Goal: Find specific page/section: Find specific page/section

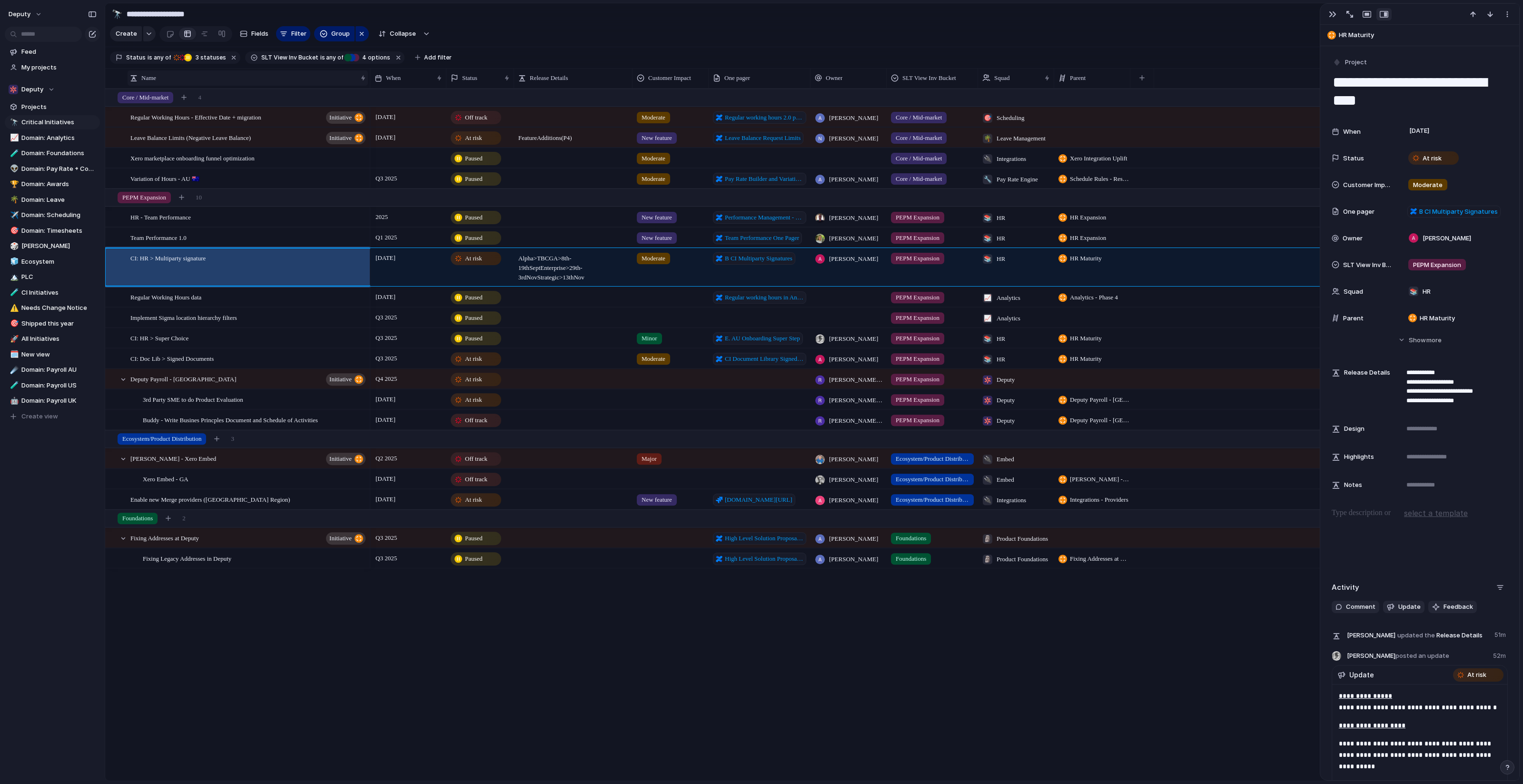
scroll to position [384, 0]
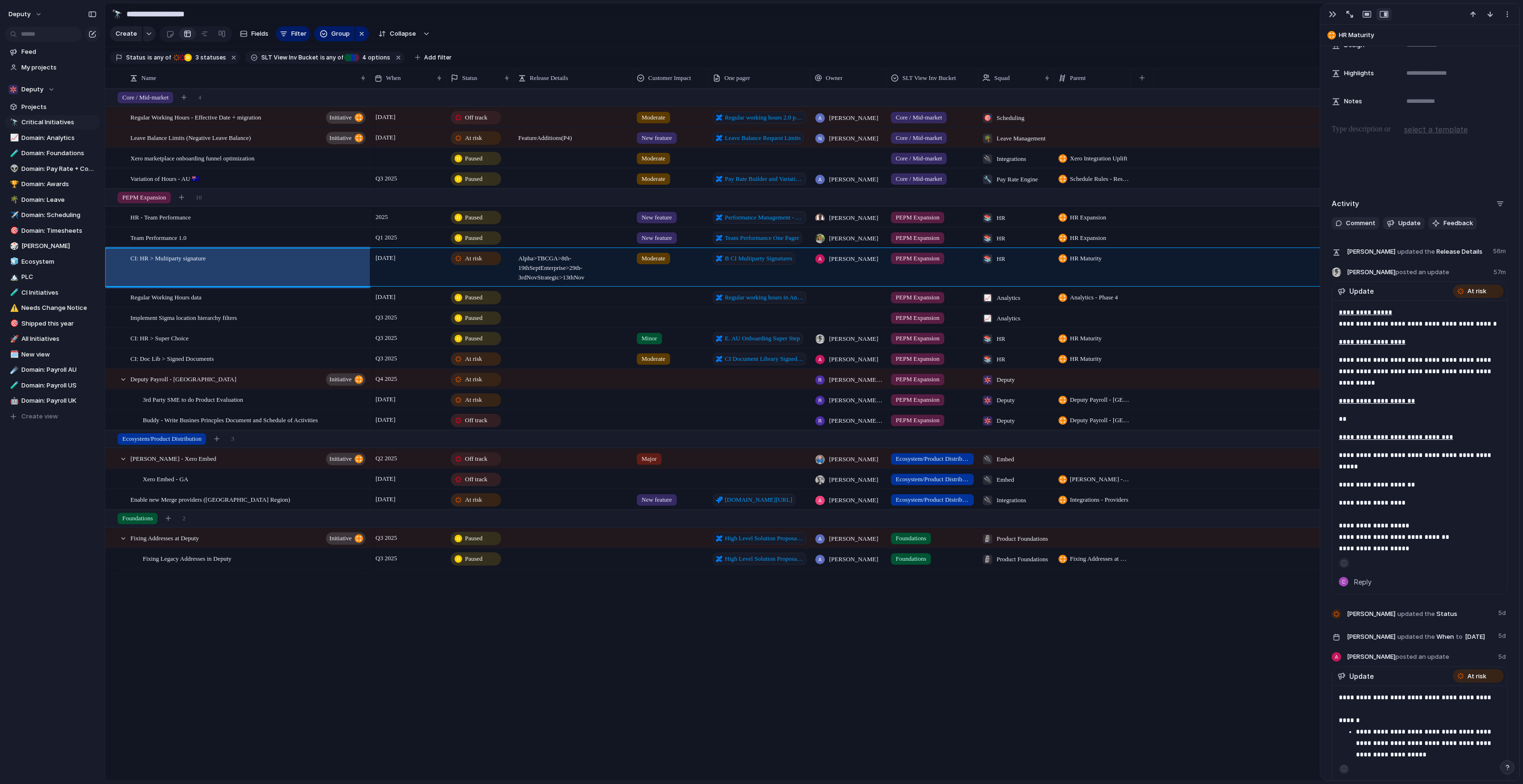
click at [518, 376] on div at bounding box center [574, 374] width 118 height 10
click at [589, 359] on div at bounding box center [573, 358] width 119 height 19
click at [571, 313] on div at bounding box center [574, 313] width 118 height 10
click at [599, 600] on div "[DATE] Off track Moderate Regular working hours 2.0 pre-migration improvements …" at bounding box center [945, 434] width 1150 height 692
click at [185, 60] on div "button" at bounding box center [188, 57] width 8 height 8
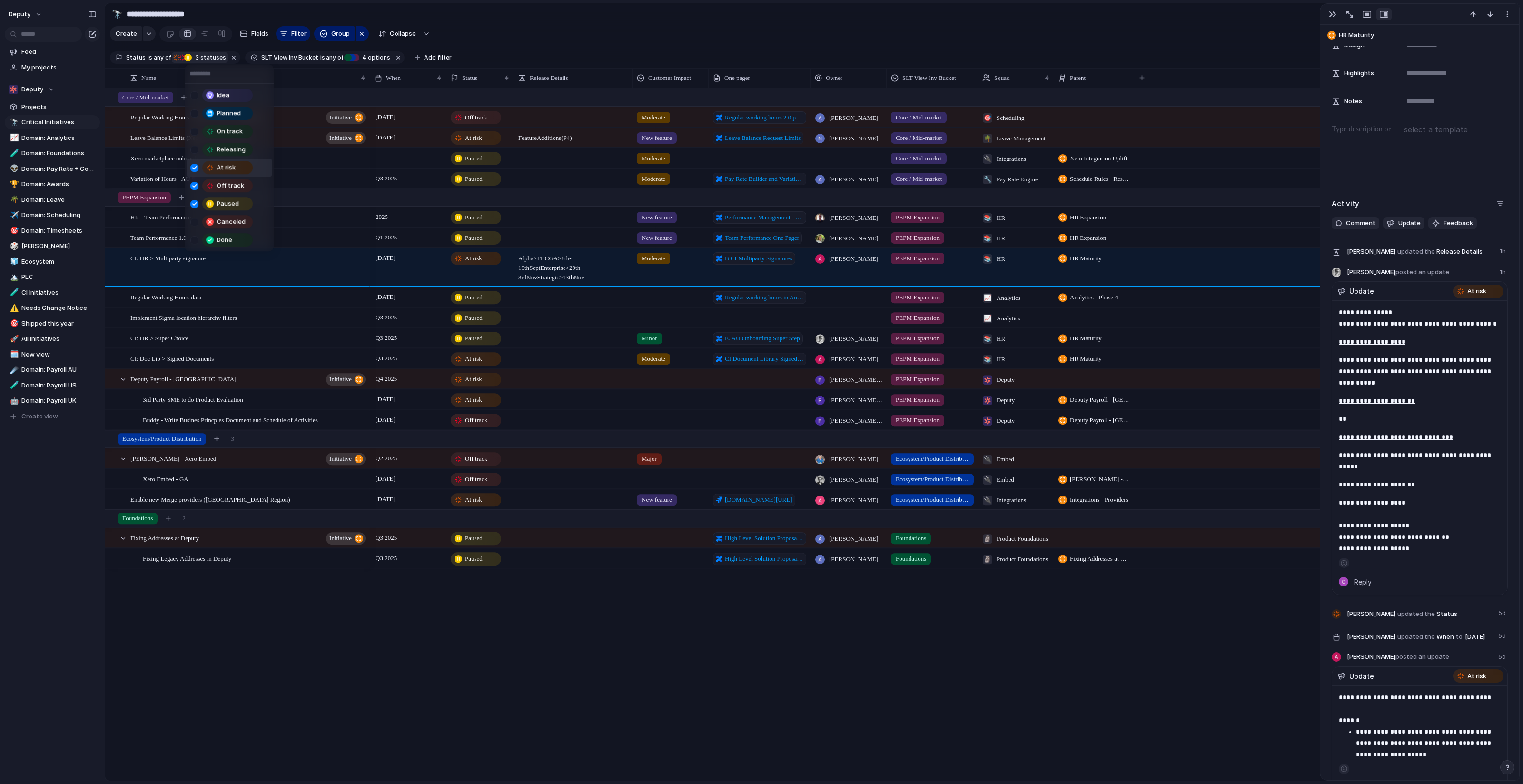
click at [190, 172] on li "At risk" at bounding box center [229, 167] width 86 height 18
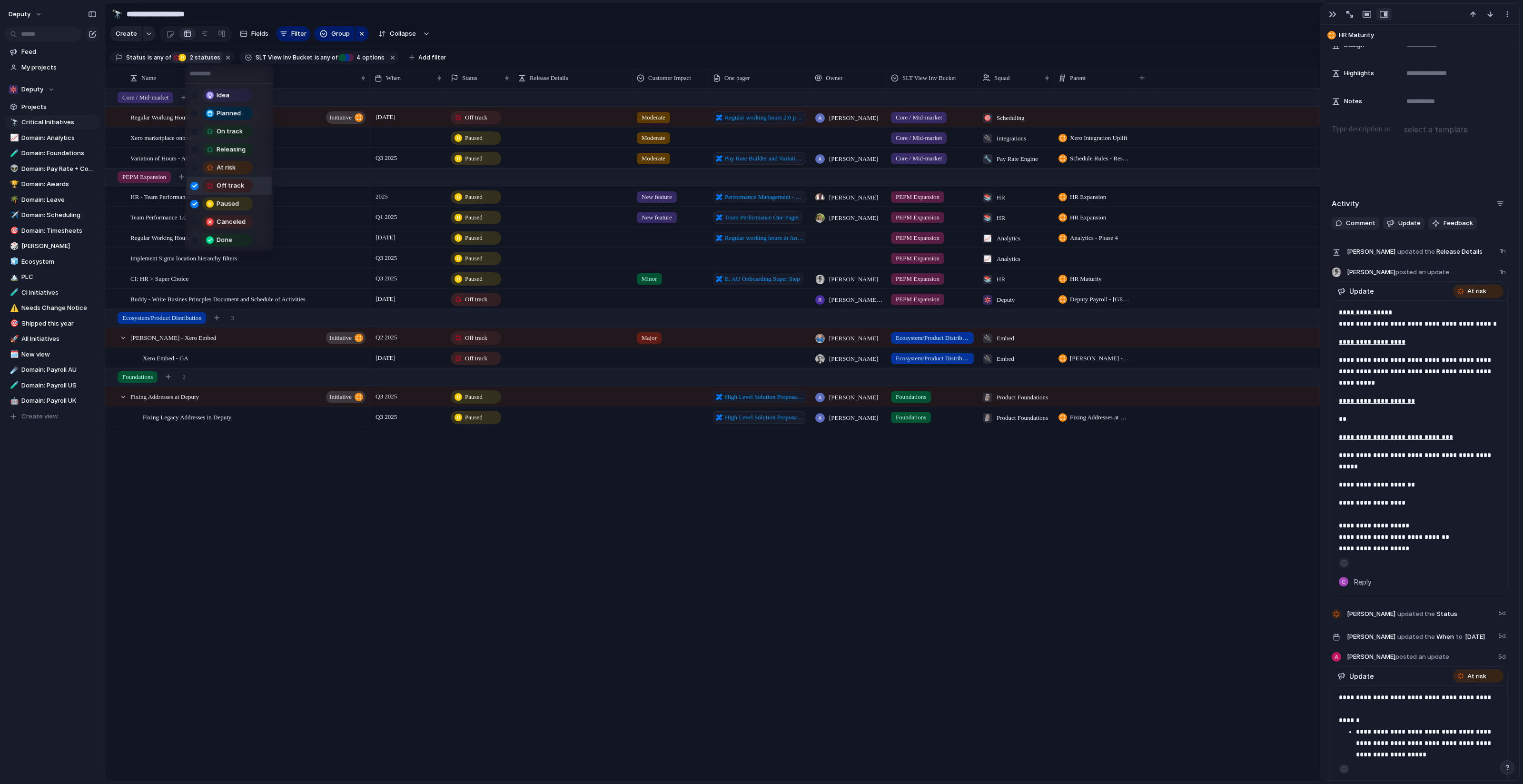
click at [193, 185] on div at bounding box center [194, 185] width 8 height 8
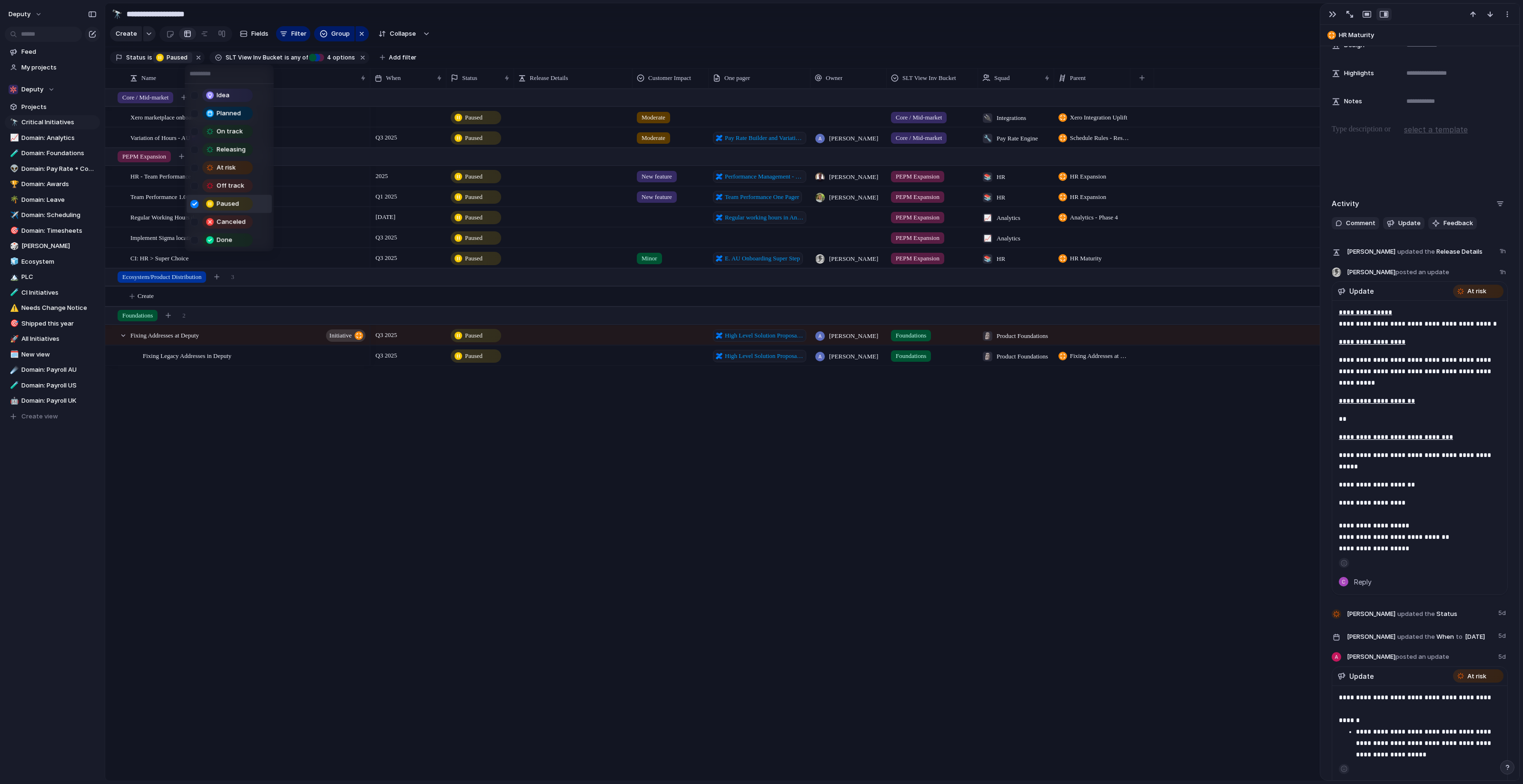
click at [193, 203] on div at bounding box center [194, 203] width 8 height 8
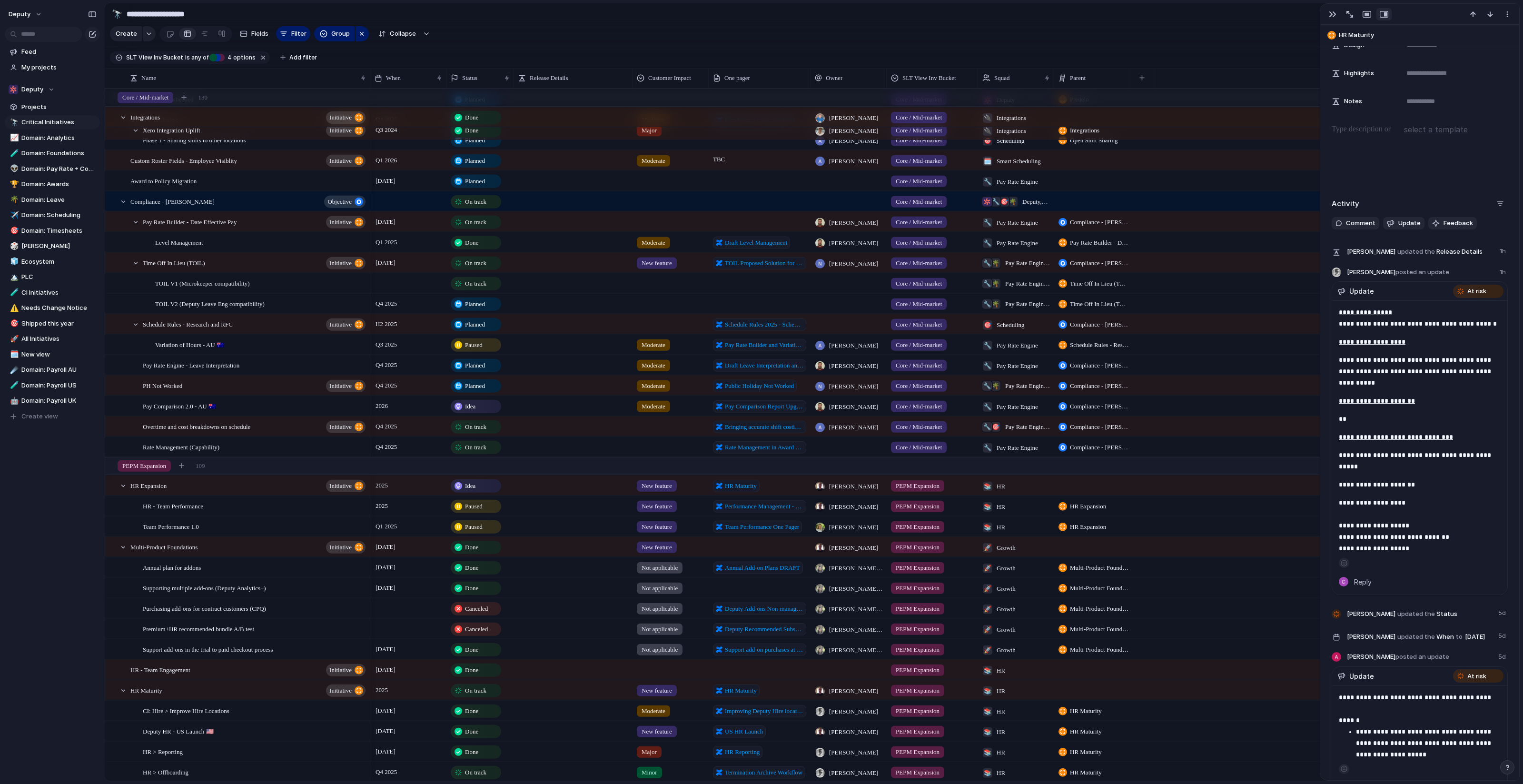
scroll to position [0, 0]
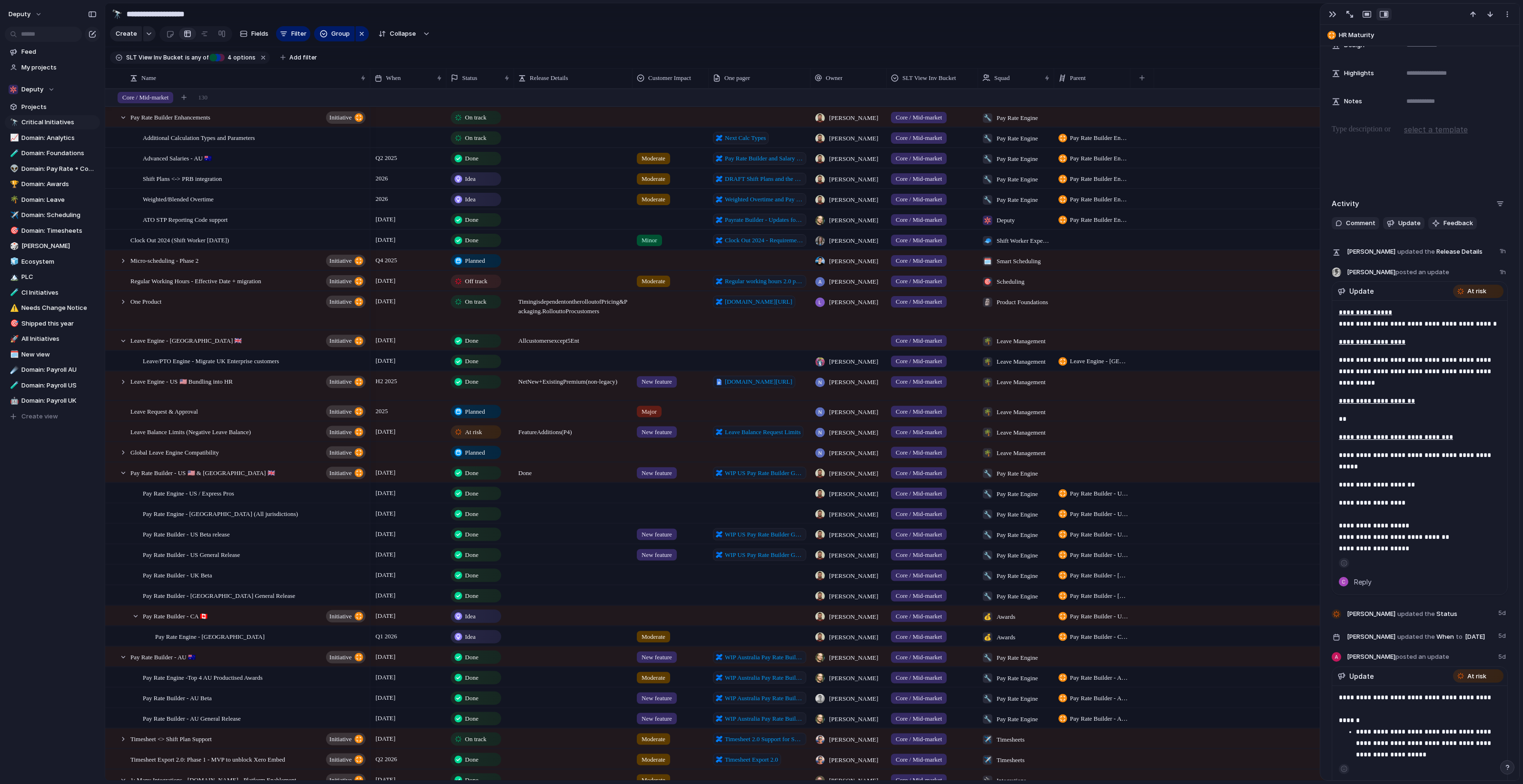
click at [175, 56] on span "SLT View Inv Bucket" at bounding box center [155, 57] width 57 height 9
click at [313, 52] on div "Core / Mid-market PEPM Expansion Ecosystem/Product Distribution Foundations No …" at bounding box center [761, 392] width 1523 height 784
click at [281, 55] on button "Add filter" at bounding box center [298, 57] width 48 height 14
type input "***"
click at [303, 90] on span "Status" at bounding box center [308, 87] width 21 height 9
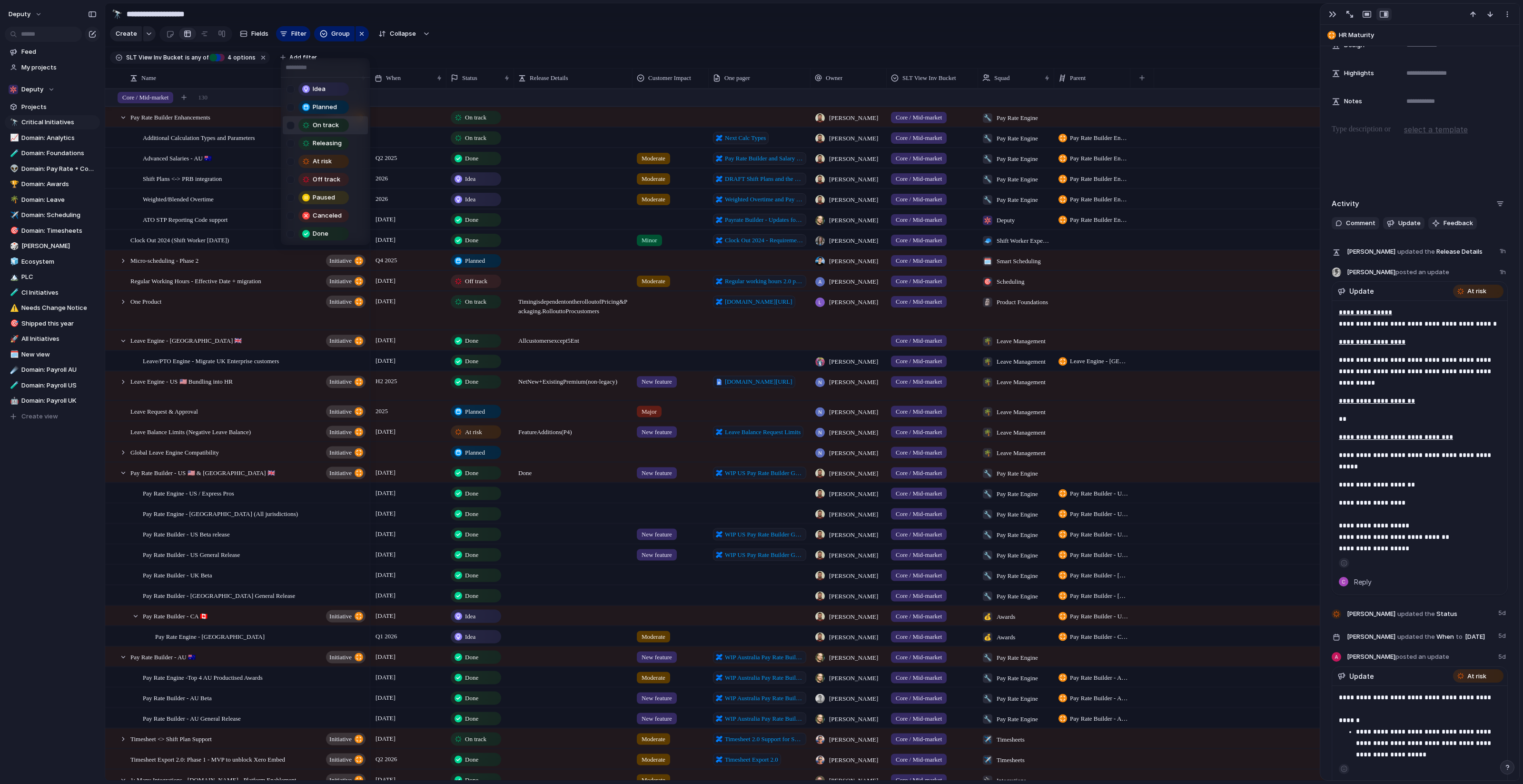
click at [290, 128] on div at bounding box center [290, 125] width 8 height 8
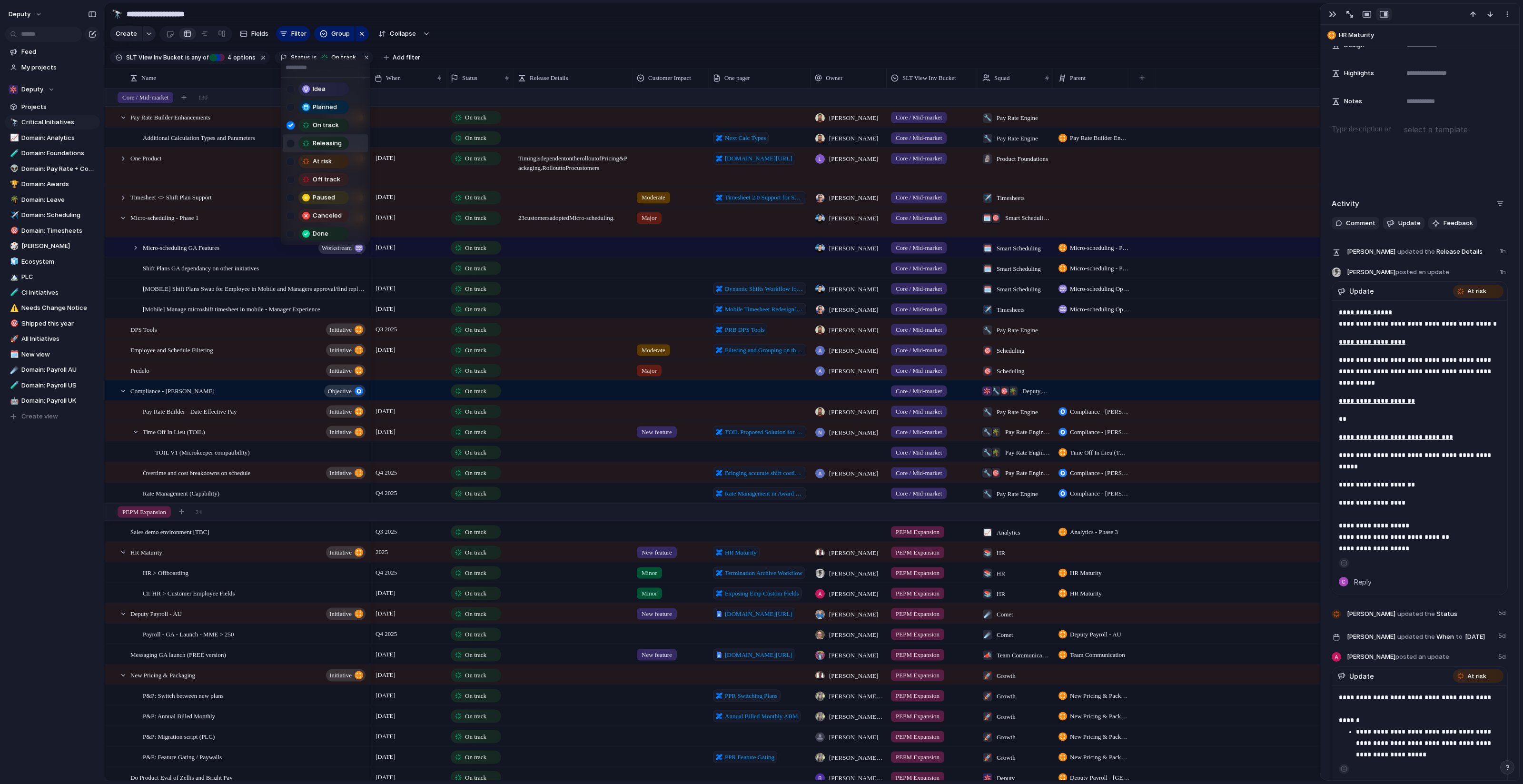
click at [288, 144] on div at bounding box center [290, 143] width 8 height 8
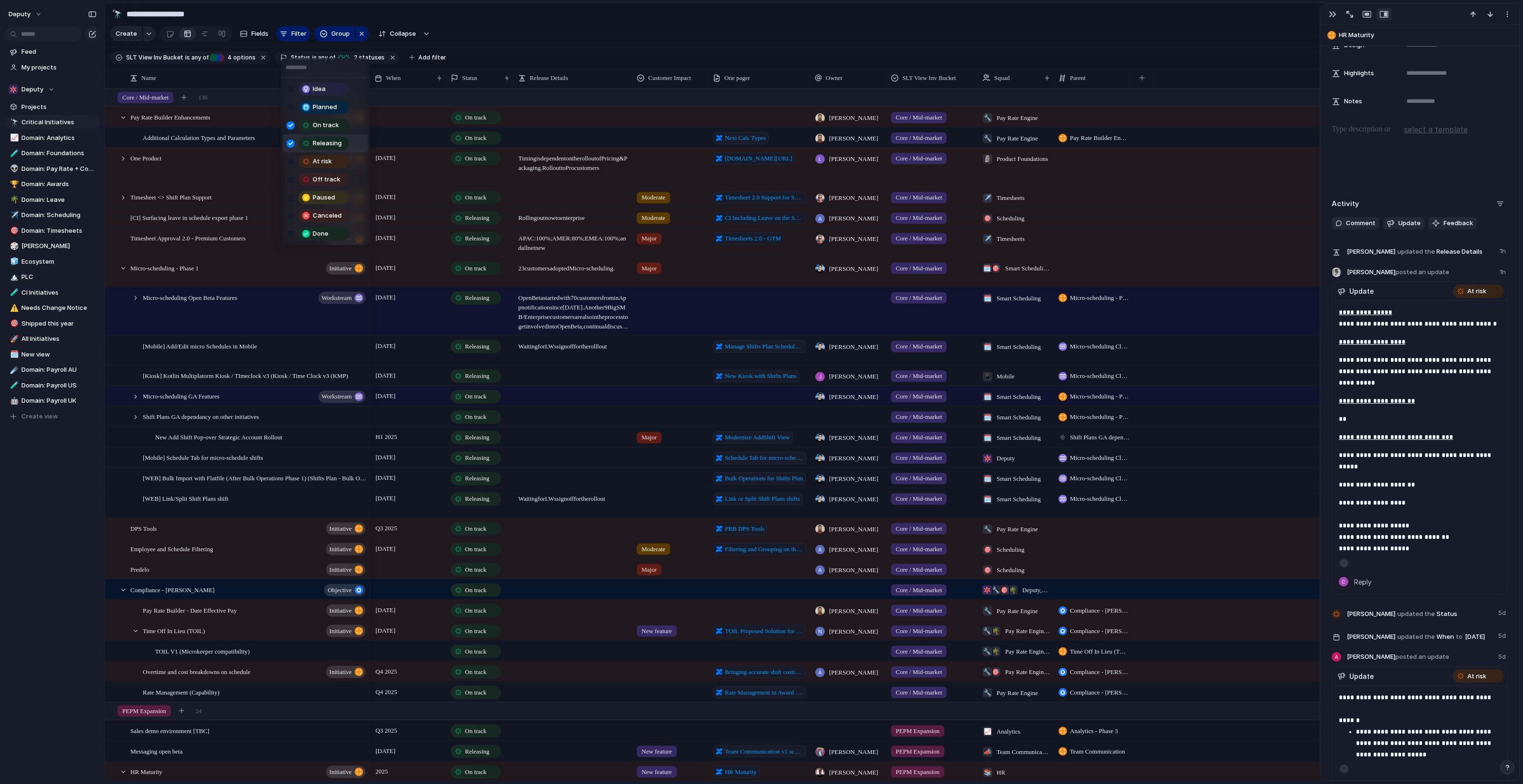
drag, startPoint x: 291, startPoint y: 146, endPoint x: 290, endPoint y: 129, distance: 17.0
click at [291, 146] on div at bounding box center [290, 143] width 8 height 8
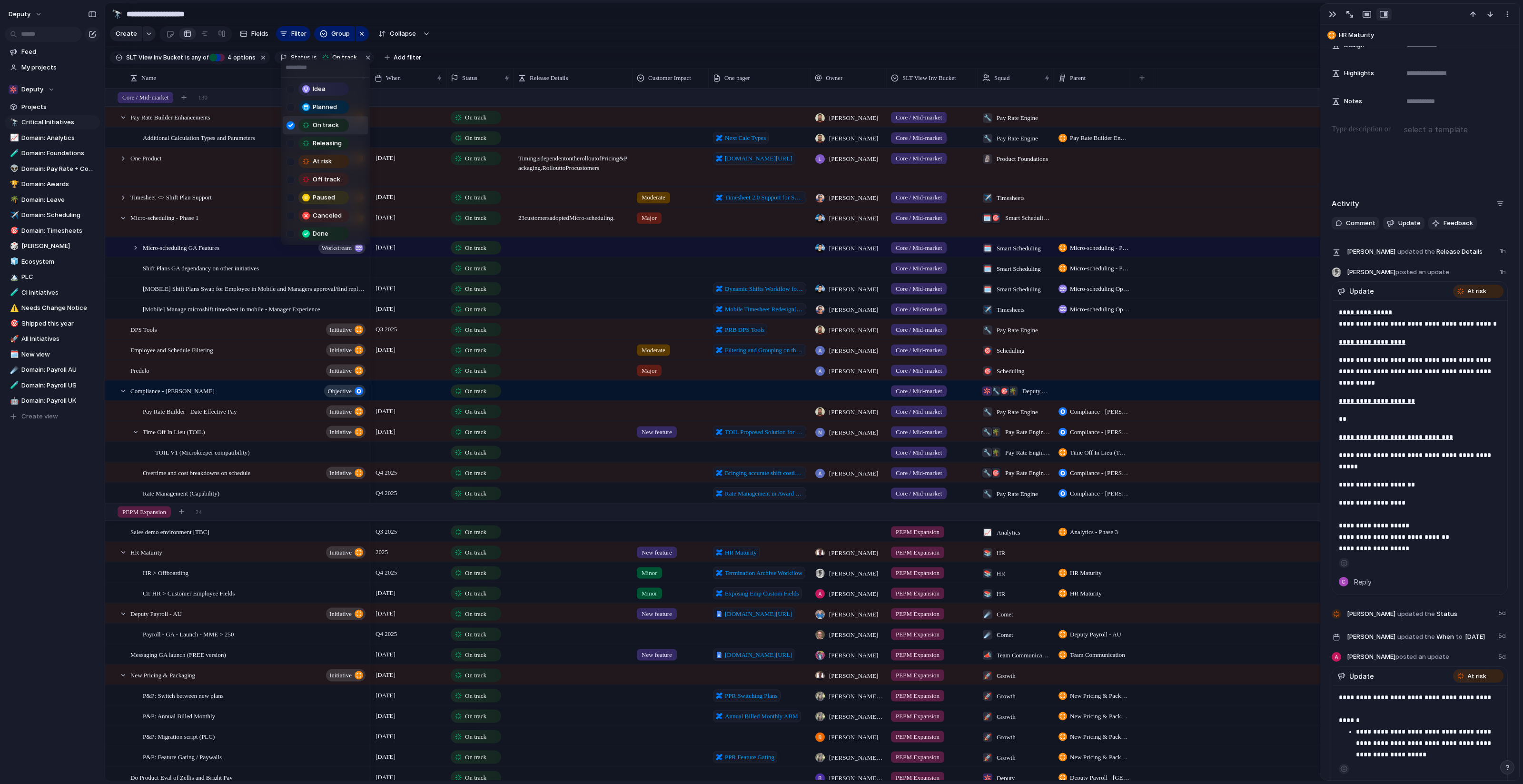
click at [289, 126] on div at bounding box center [290, 125] width 8 height 8
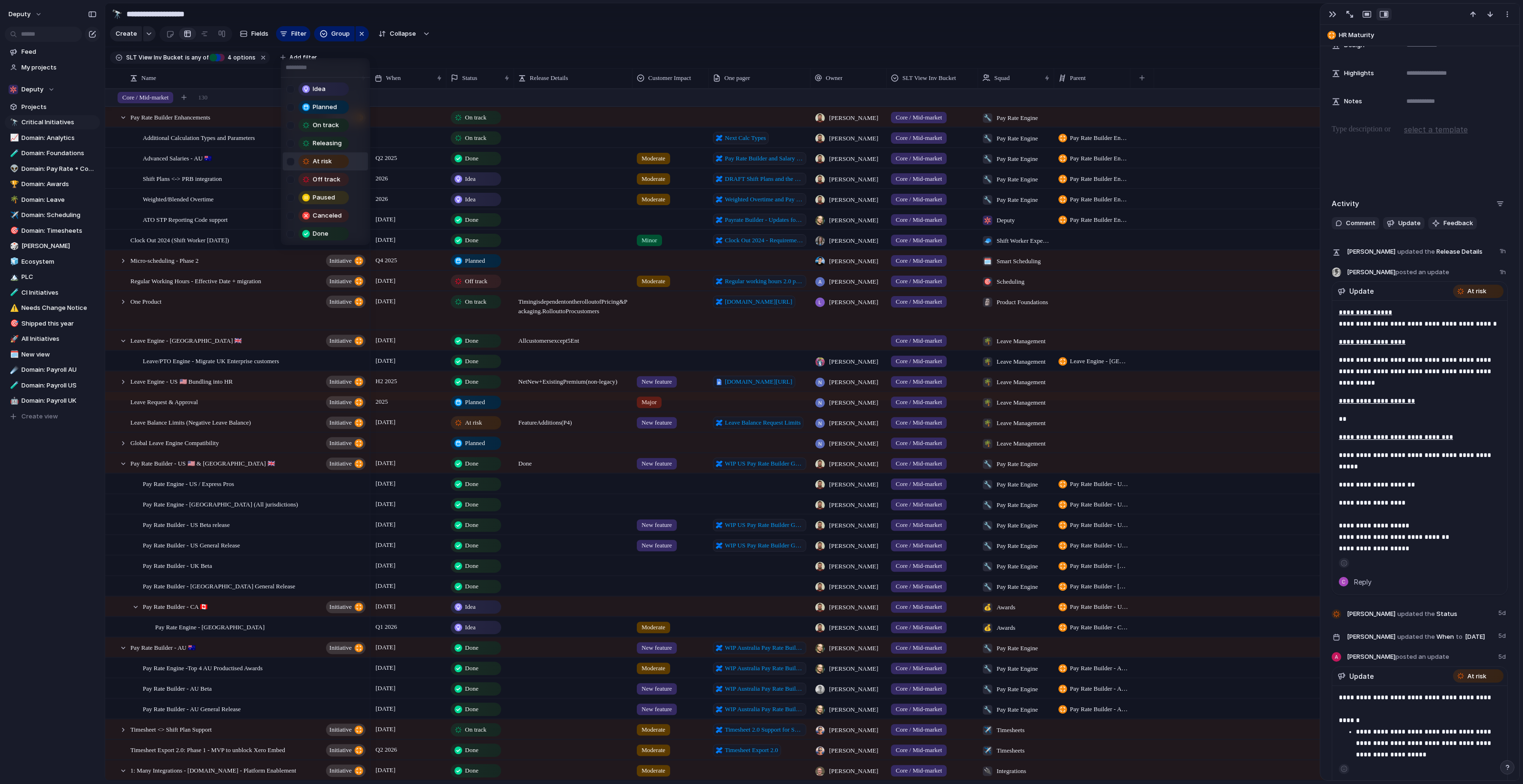
click at [287, 162] on div at bounding box center [290, 161] width 8 height 8
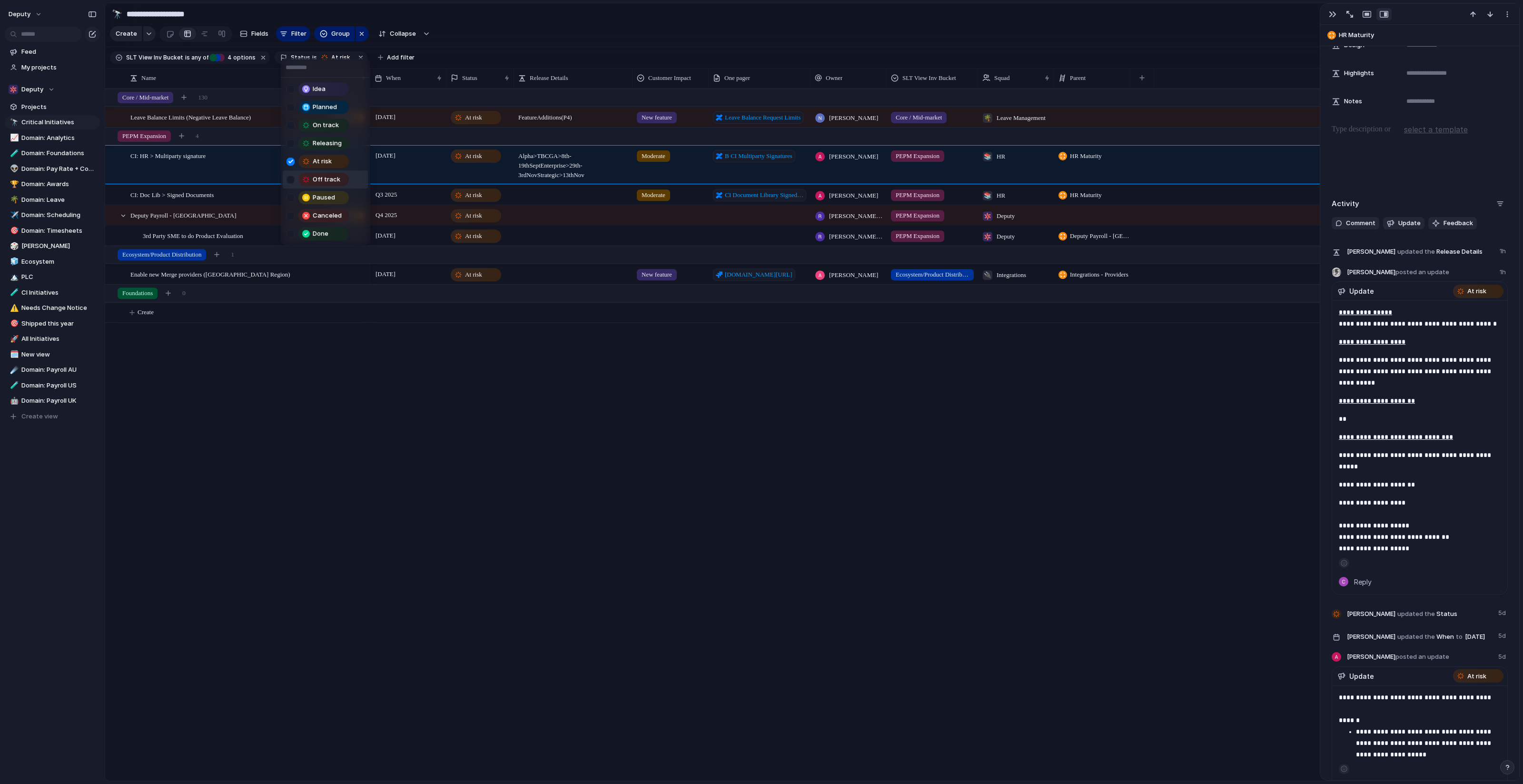
click at [291, 177] on div at bounding box center [290, 179] width 8 height 8
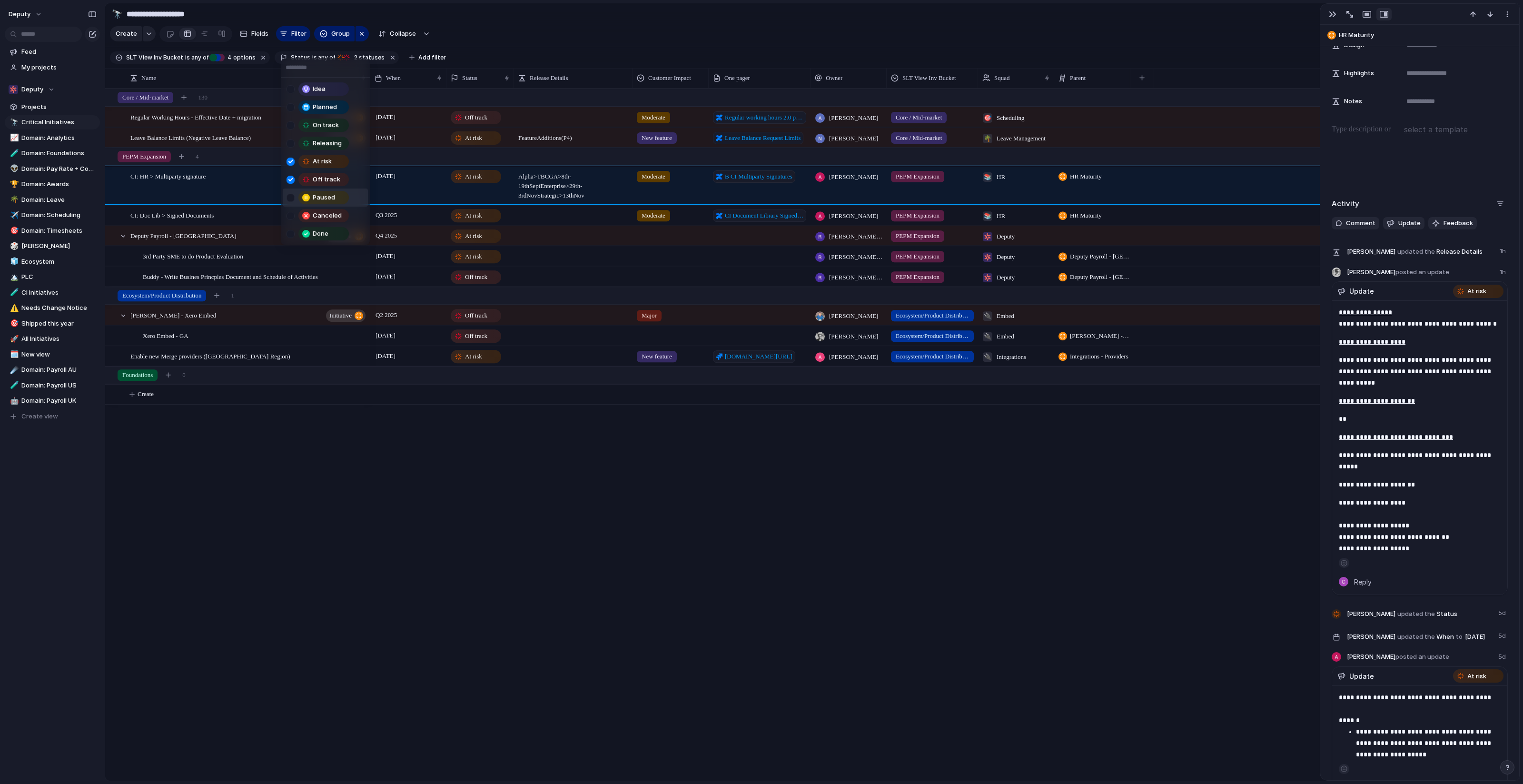
click at [289, 198] on div at bounding box center [290, 198] width 8 height 8
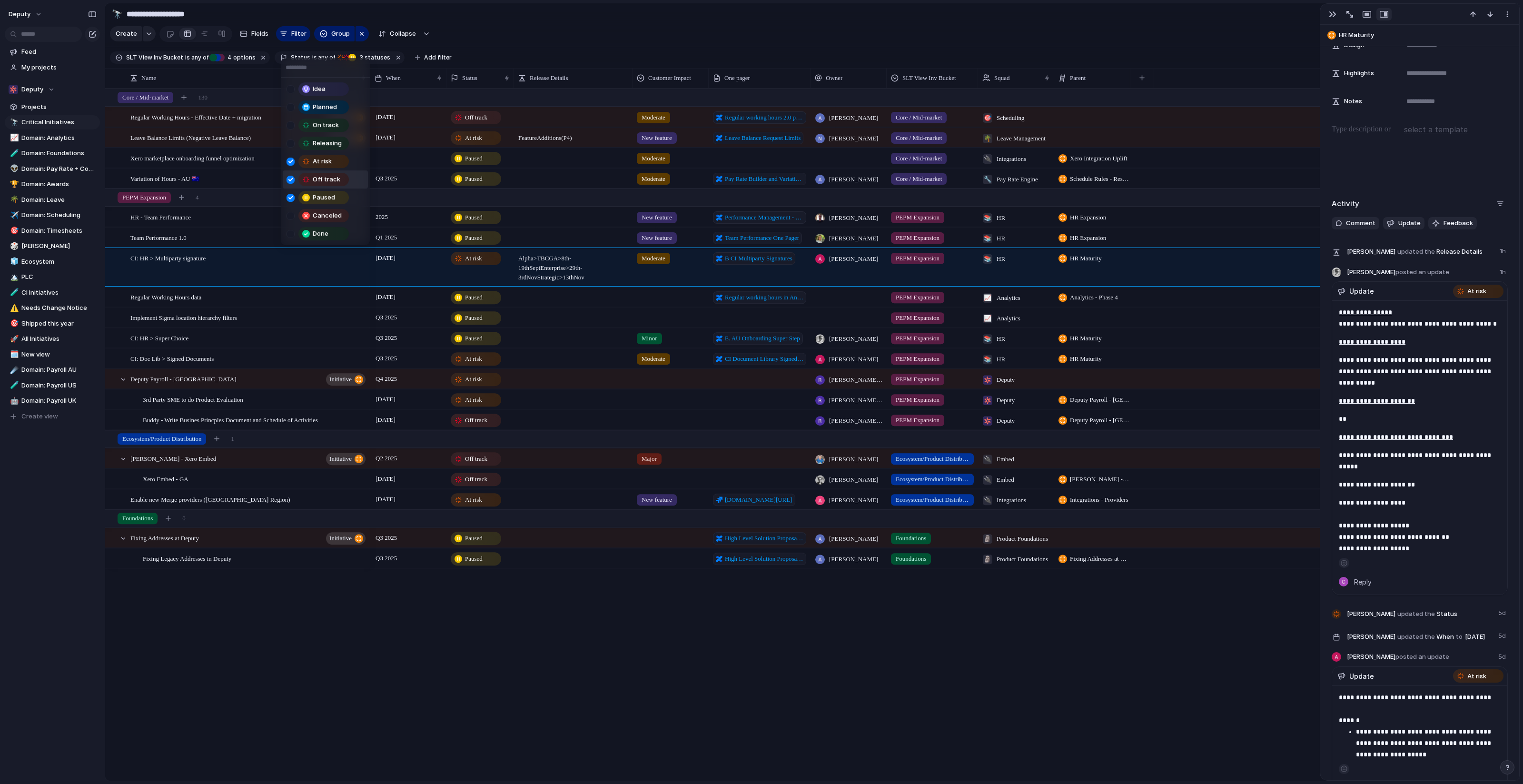
click at [1256, 27] on div "Idea Planned On track Releasing At risk Off track Paused Canceled Done" at bounding box center [761, 392] width 1523 height 784
click at [279, 383] on div "Deputy Payroll - UK initiative" at bounding box center [248, 379] width 236 height 19
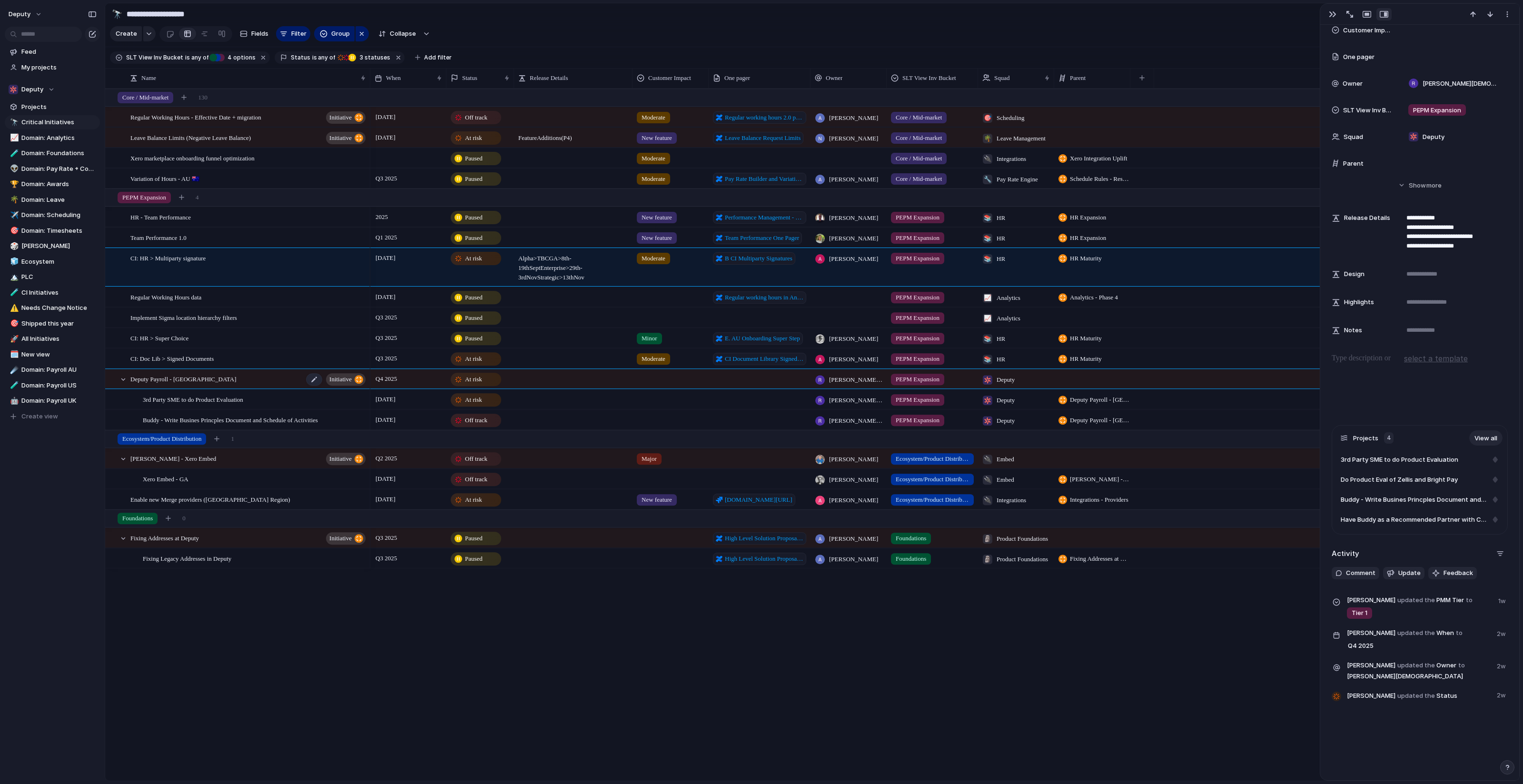
scroll to position [77, 0]
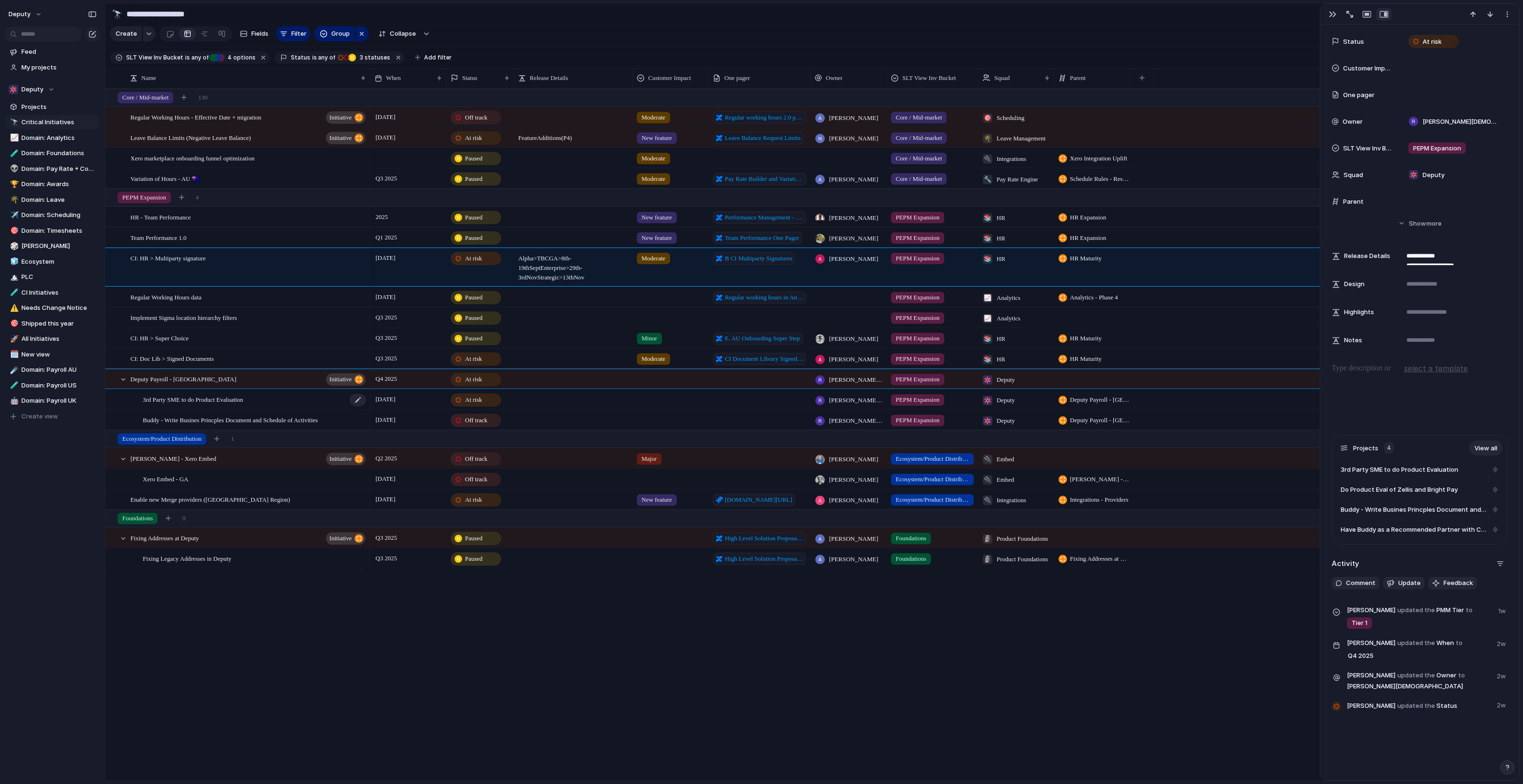
click at [269, 395] on div "3rd Party SME to do Product Evaluation" at bounding box center [255, 399] width 224 height 19
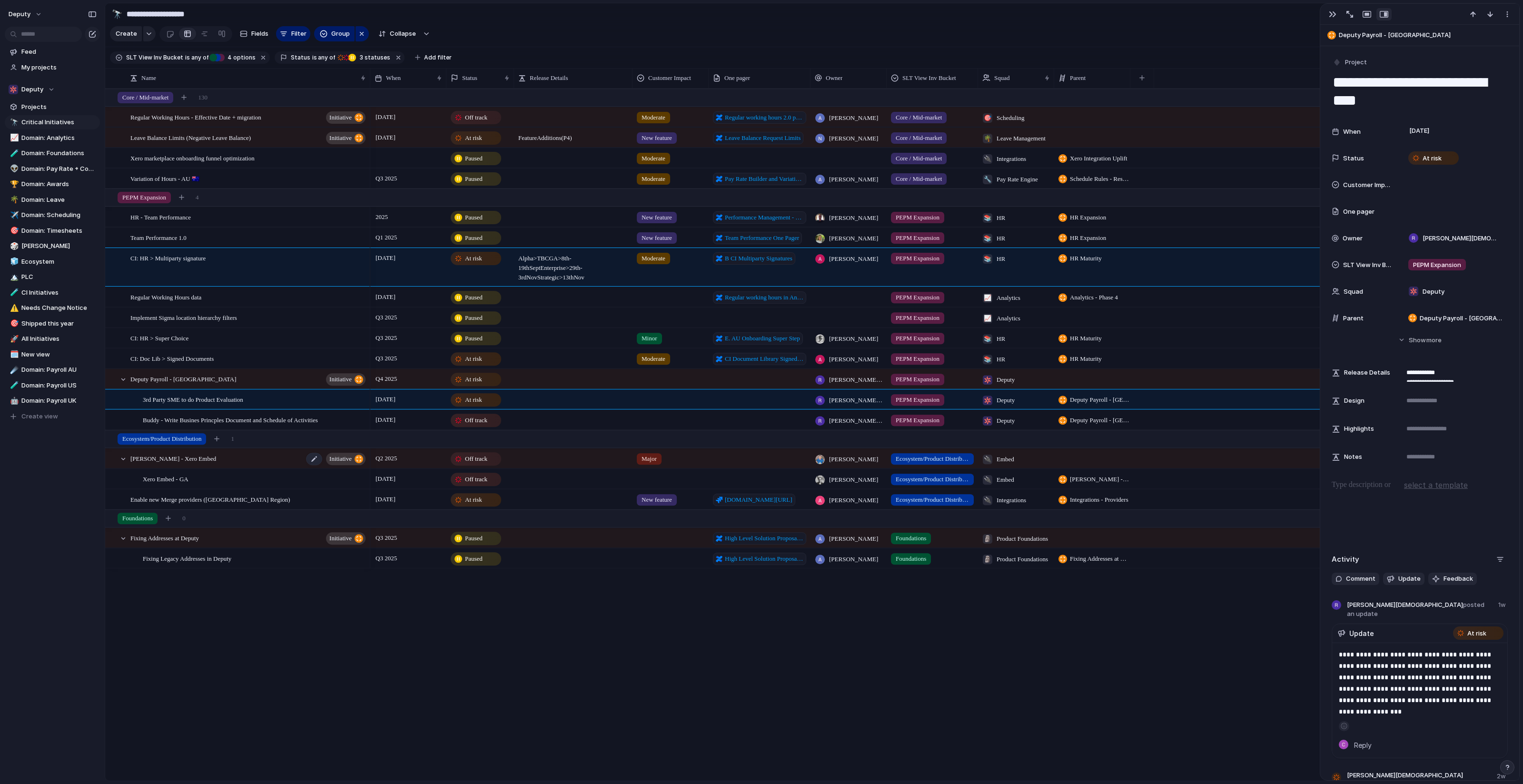
click at [270, 459] on div "[PERSON_NAME] - Xero Embed initiative" at bounding box center [248, 458] width 236 height 19
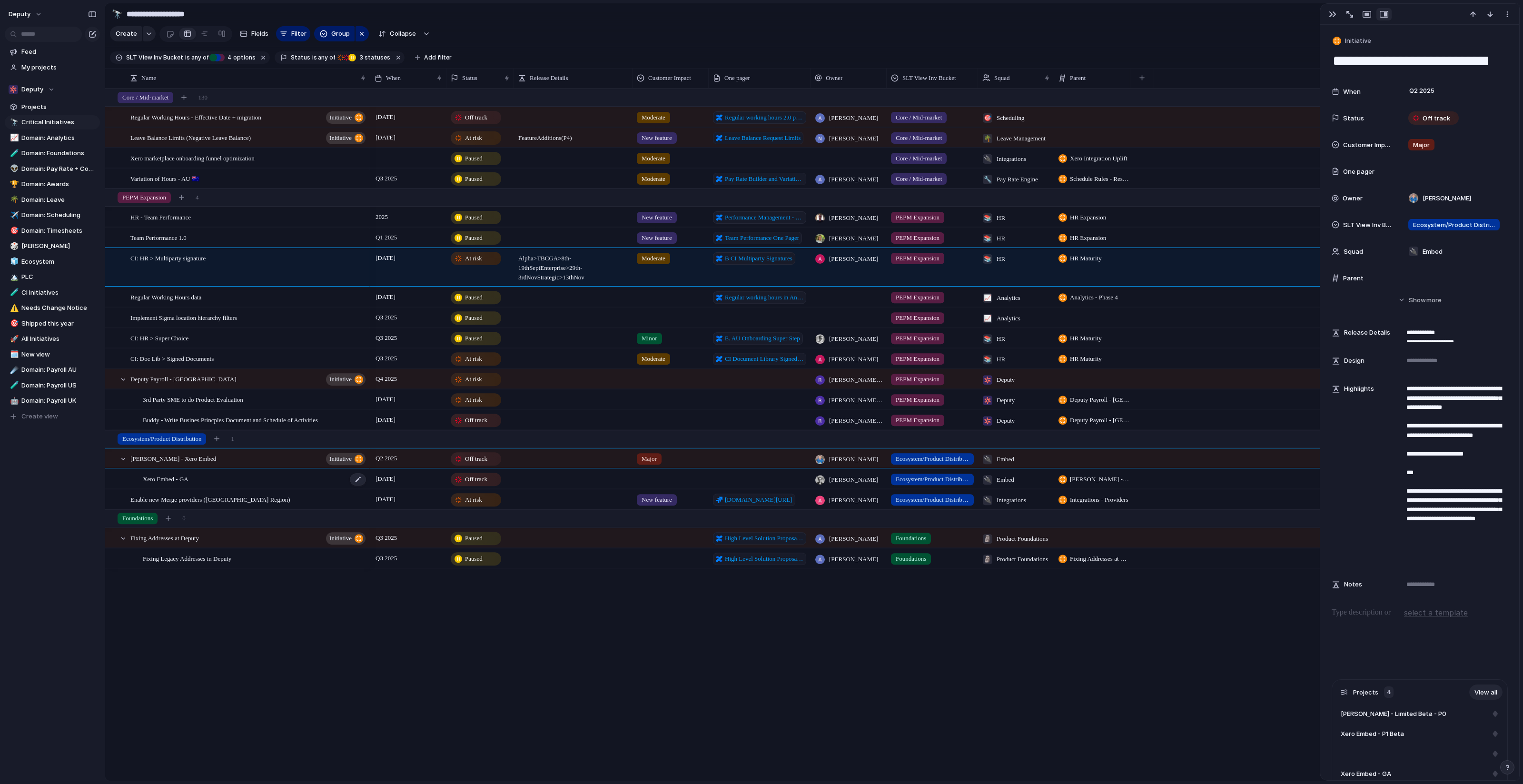
click at [267, 477] on div "Xero Embed - GA" at bounding box center [255, 479] width 224 height 19
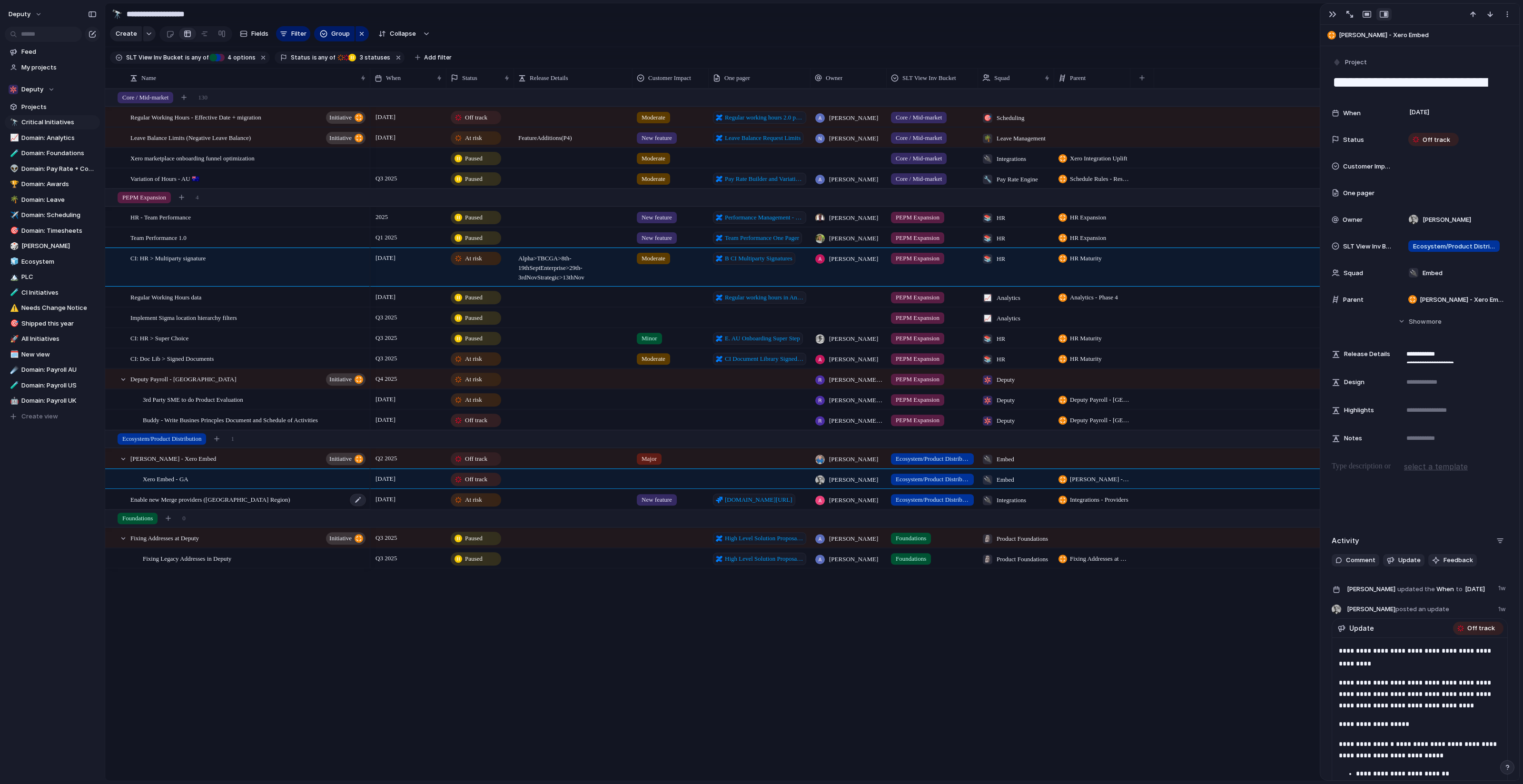
click at [291, 497] on div "Enable new Merge providers ([GEOGRAPHIC_DATA] Region)" at bounding box center [248, 499] width 236 height 19
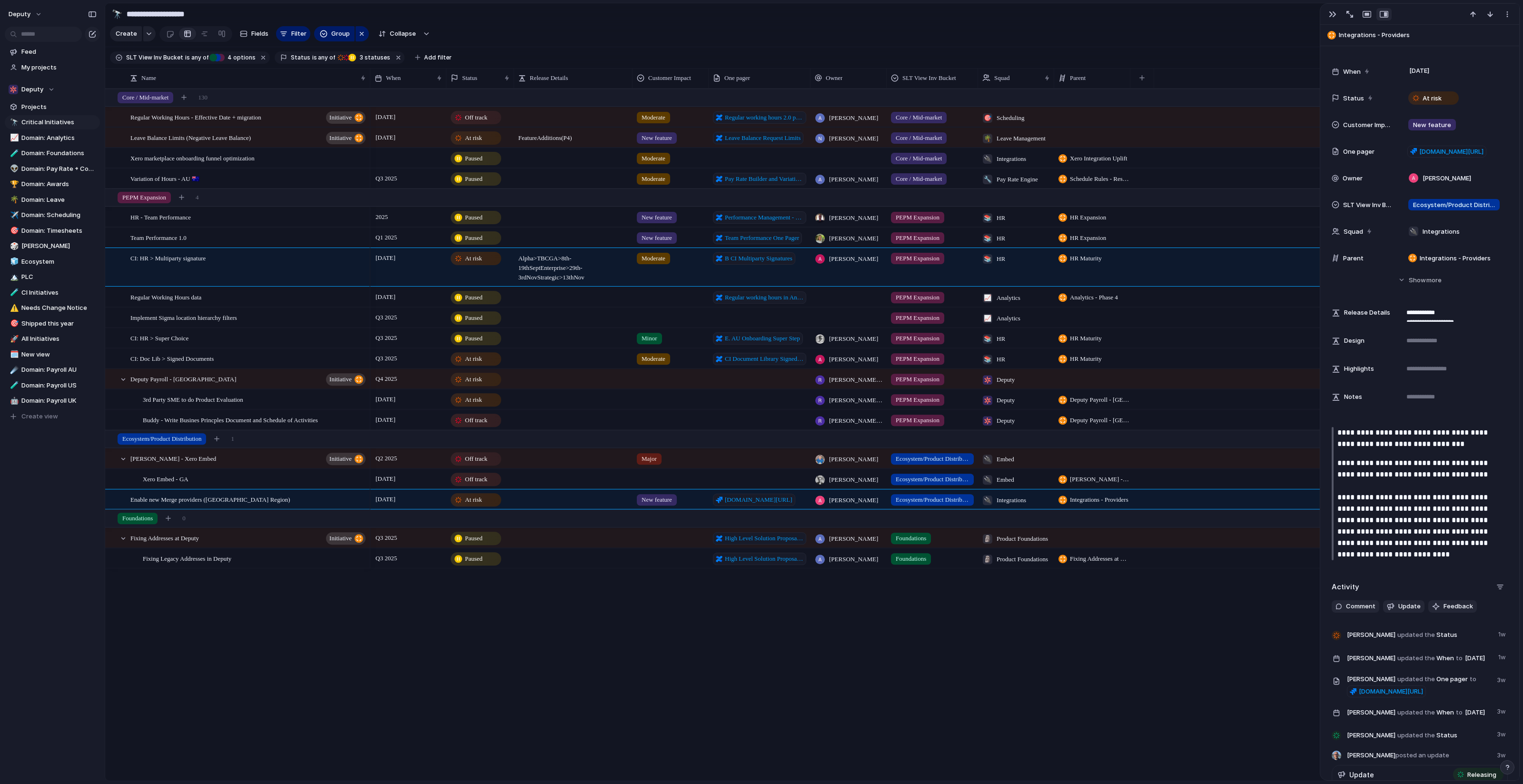
scroll to position [60, 0]
click at [577, 656] on div "[DATE] At risk Feature Additions (P4) New feature Leave Balance Request Limits …" at bounding box center [945, 434] width 1150 height 692
